Goal: Communication & Community: Participate in discussion

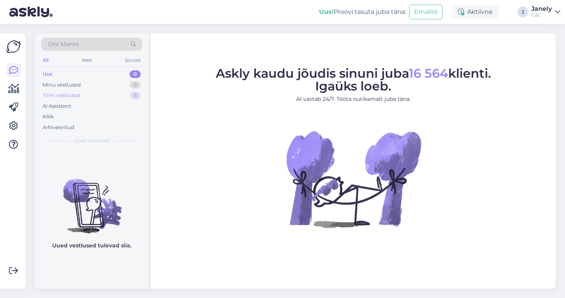
click at [98, 95] on div "Tiimi vestlused 6" at bounding box center [91, 95] width 101 height 11
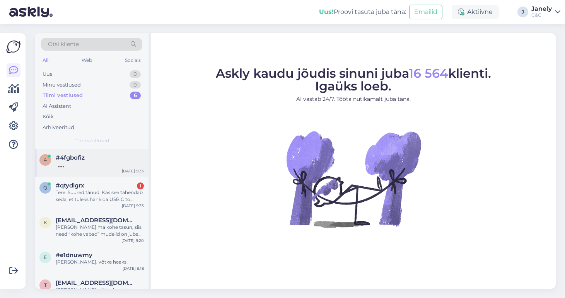
click at [110, 167] on div "4 #4fgbofiz [DATE] 9:33" at bounding box center [92, 163] width 114 height 28
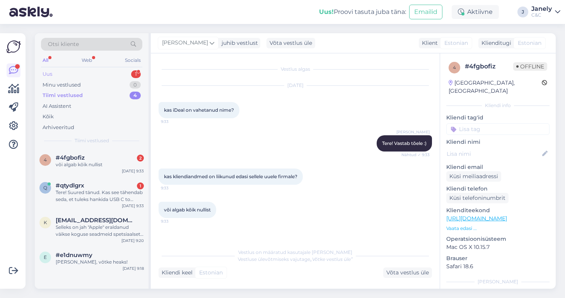
click at [104, 74] on div "Uus 1" at bounding box center [91, 74] width 101 height 11
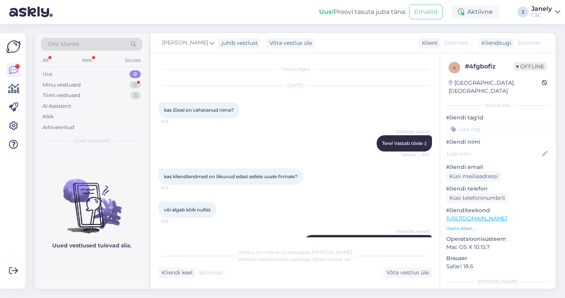
scroll to position [56, 0]
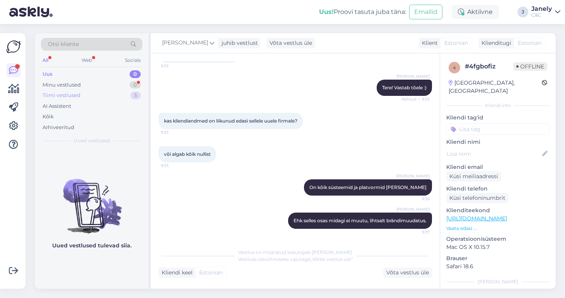
click at [113, 97] on div "Tiimi vestlused 5" at bounding box center [91, 95] width 101 height 11
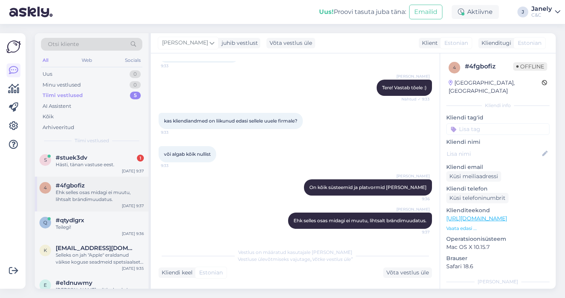
click at [112, 194] on div "Ehk selles osas midagi ei muutu, lihtsalt brändimuudatus." at bounding box center [100, 196] width 88 height 14
click at [104, 219] on div "#qtydlgrx" at bounding box center [100, 220] width 88 height 7
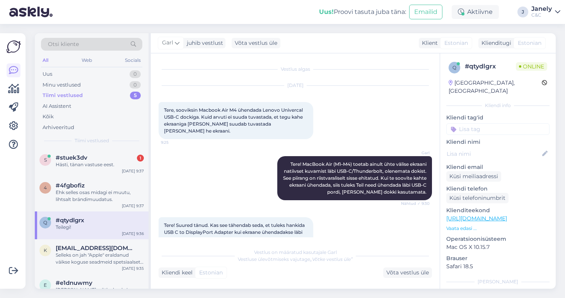
scroll to position [111, 0]
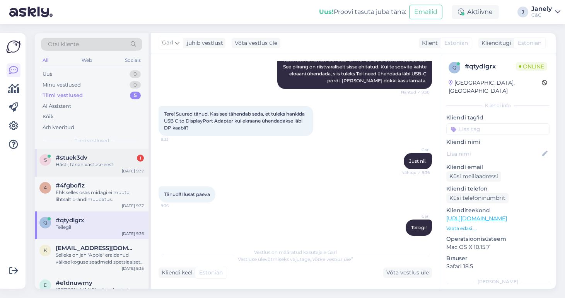
click at [103, 175] on div "s #stuek3dv 1 Hästi, tänan vastuse eest. [DATE] 9:37" at bounding box center [92, 163] width 114 height 28
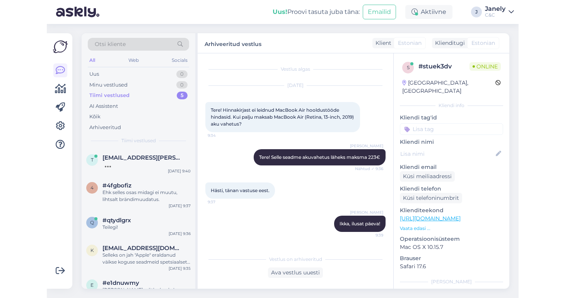
scroll to position [0, 0]
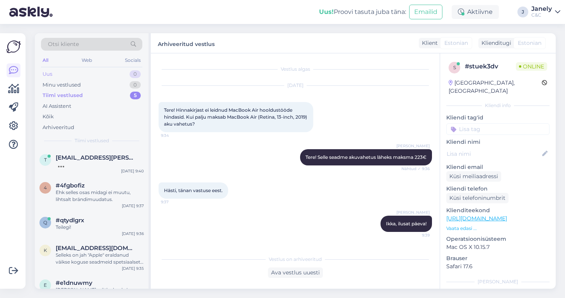
click at [97, 78] on div "Uus 0" at bounding box center [91, 74] width 101 height 11
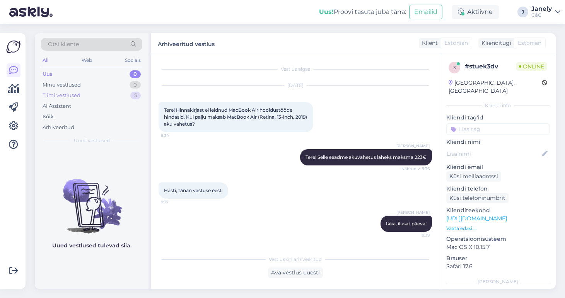
click at [90, 94] on div "Tiimi vestlused 5" at bounding box center [91, 95] width 101 height 11
